Goal: Information Seeking & Learning: Learn about a topic

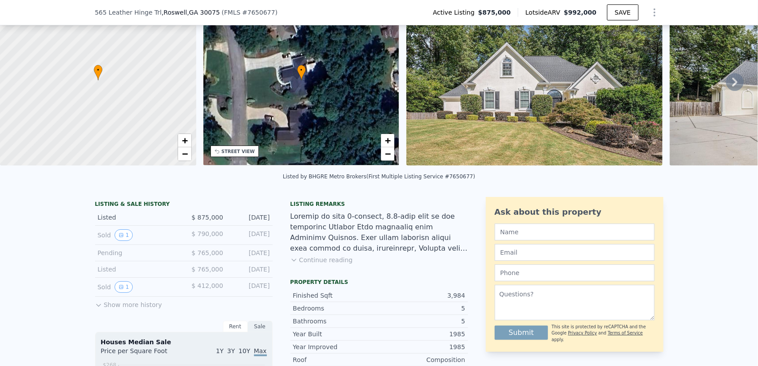
scroll to position [47, 0]
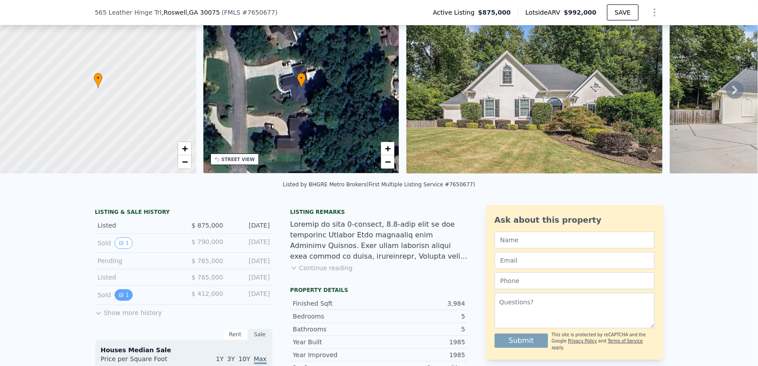
click at [119, 298] on icon "View historical data" at bounding box center [121, 295] width 5 height 5
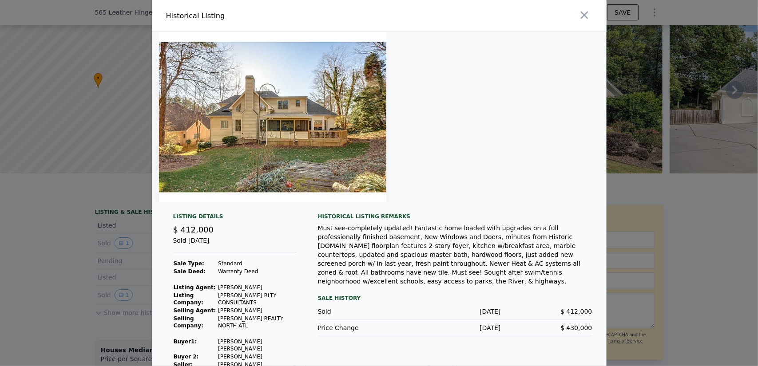
click at [283, 143] on img at bounding box center [273, 117] width 228 height 171
click at [585, 13] on icon "button" at bounding box center [584, 15] width 12 height 12
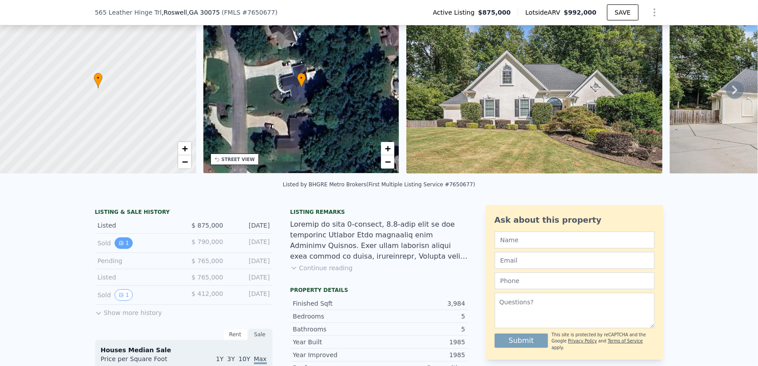
click at [119, 246] on icon "View historical data" at bounding box center [121, 243] width 5 height 5
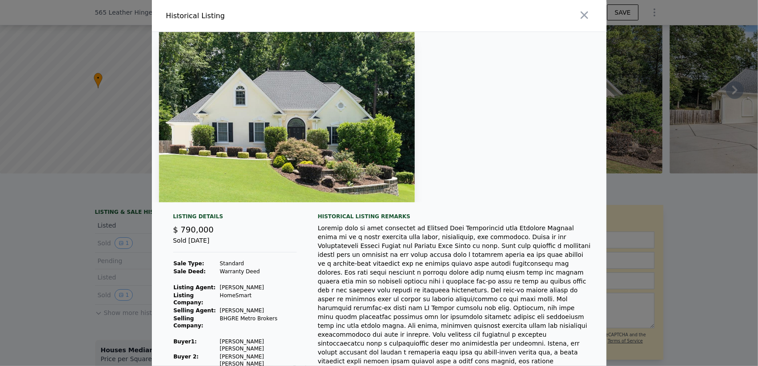
click at [312, 129] on img at bounding box center [287, 117] width 256 height 171
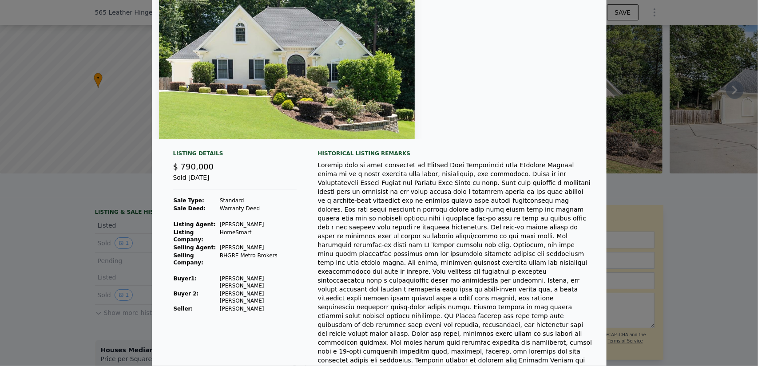
scroll to position [0, 0]
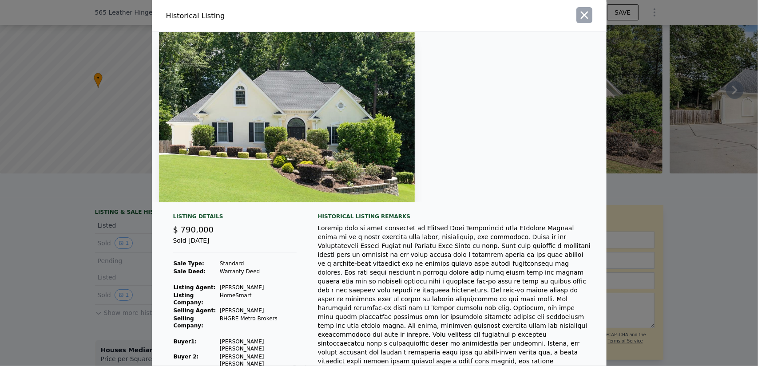
click at [584, 16] on icon "button" at bounding box center [584, 15] width 12 height 12
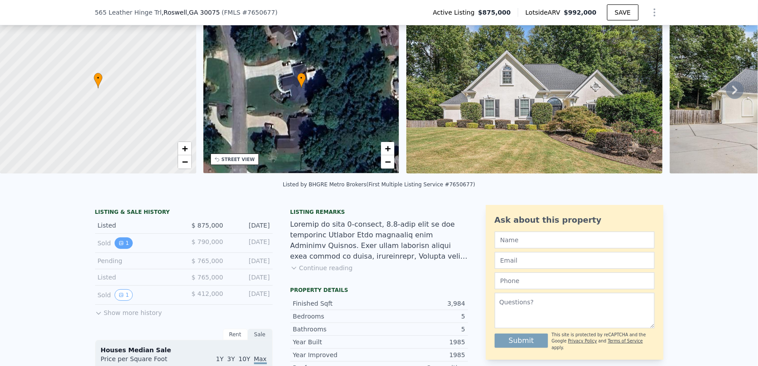
click at [122, 249] on button "1" at bounding box center [124, 244] width 19 height 12
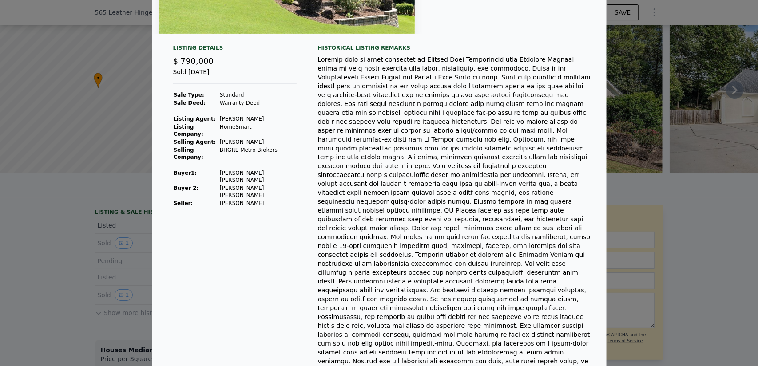
scroll to position [173, 0]
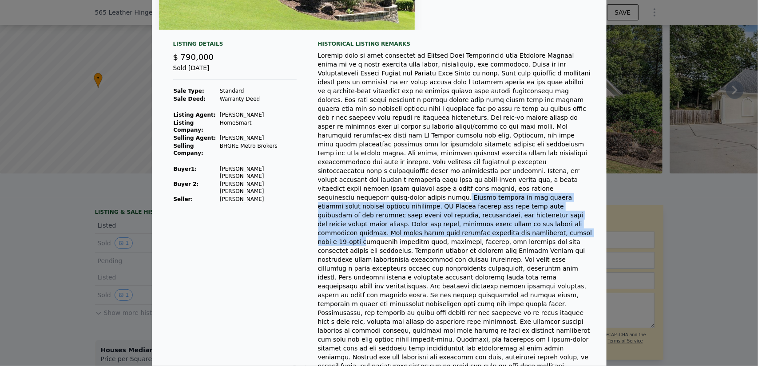
drag, startPoint x: 367, startPoint y: 170, endPoint x: 538, endPoint y: 198, distance: 173.7
click at [538, 198] on div at bounding box center [455, 237] width 275 height 373
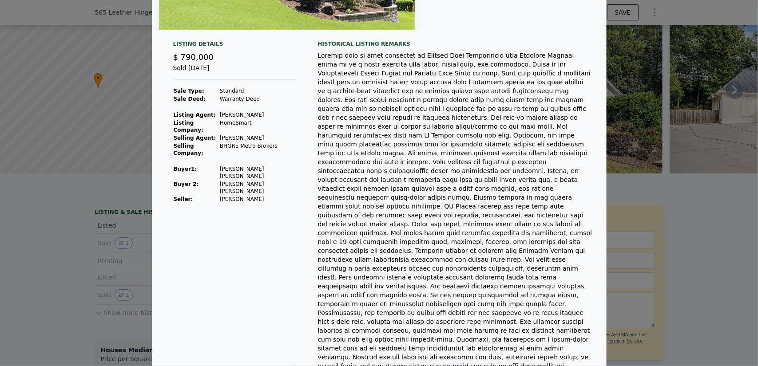
click at [497, 213] on div at bounding box center [455, 237] width 275 height 373
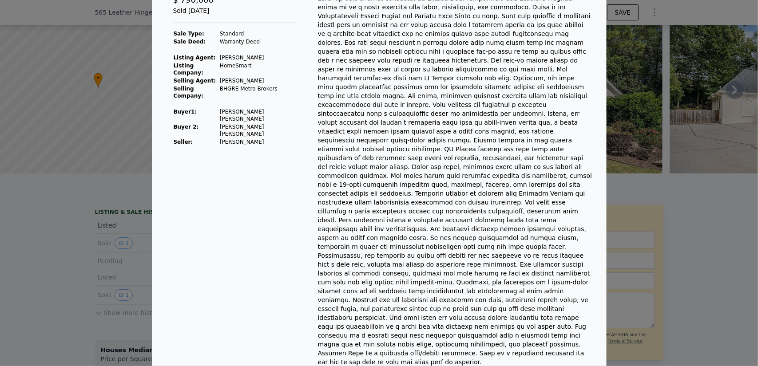
click at [649, 268] on div at bounding box center [379, 183] width 758 height 366
